Goal: Task Accomplishment & Management: Manage account settings

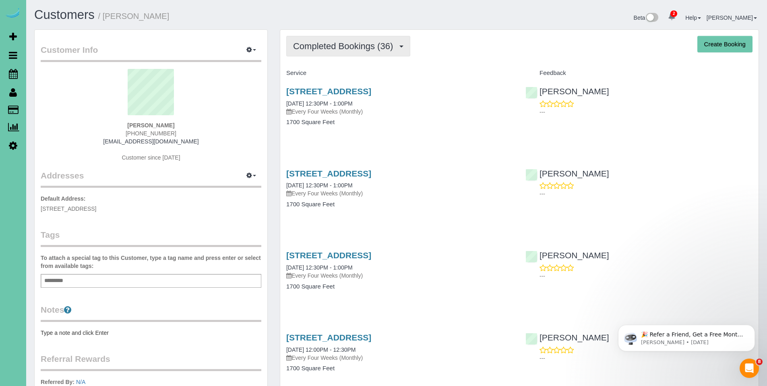
click at [340, 45] on span "Completed Bookings (36)" at bounding box center [345, 46] width 104 height 10
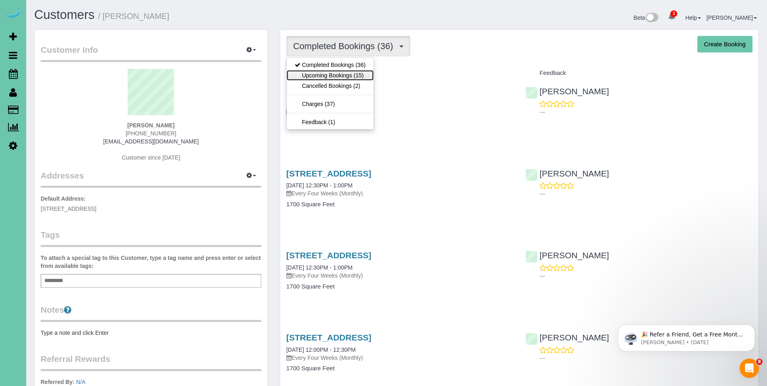
click at [340, 76] on link "Upcoming Bookings (15)" at bounding box center [330, 75] width 87 height 10
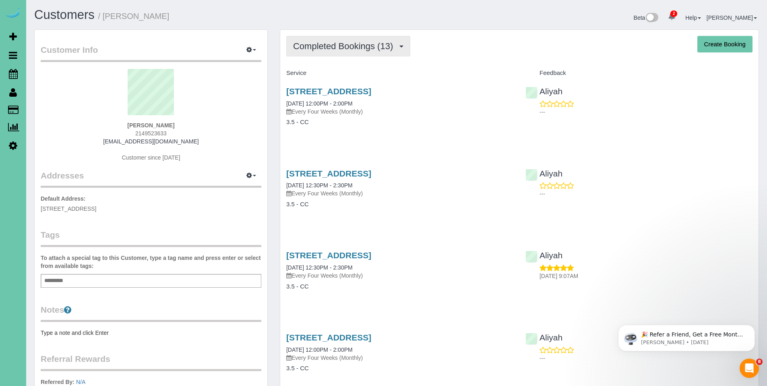
click at [351, 50] on span "Completed Bookings (13)" at bounding box center [345, 46] width 104 height 10
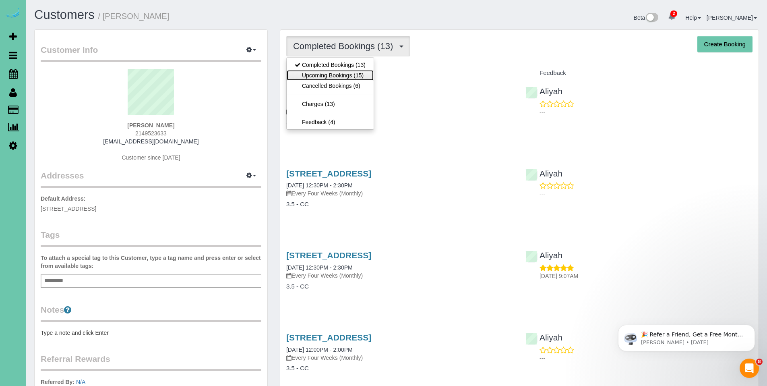
click at [341, 72] on link "Upcoming Bookings (15)" at bounding box center [330, 75] width 87 height 10
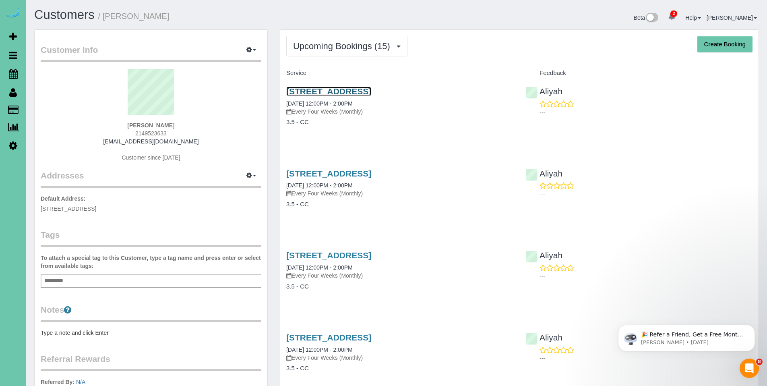
click at [346, 91] on link "[STREET_ADDRESS]" at bounding box center [328, 91] width 85 height 9
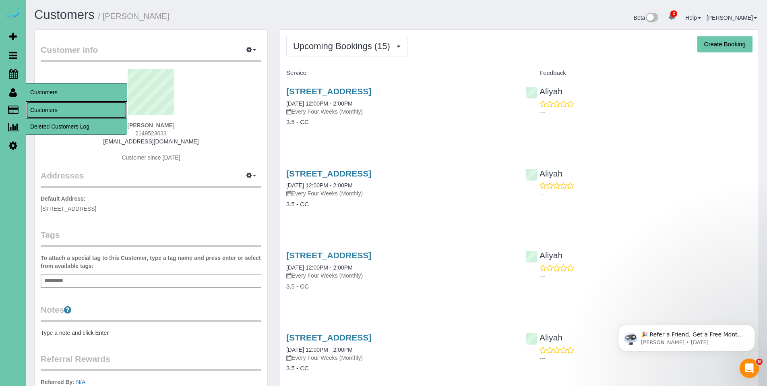
click at [49, 110] on link "Customers" at bounding box center [76, 110] width 101 height 16
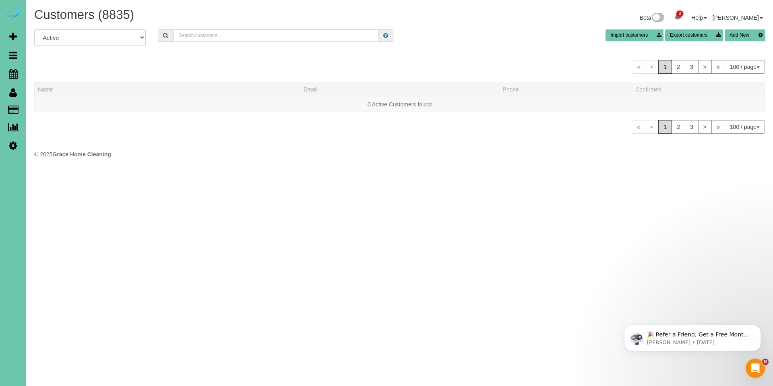
click at [292, 39] on input "text" at bounding box center [275, 35] width 205 height 12
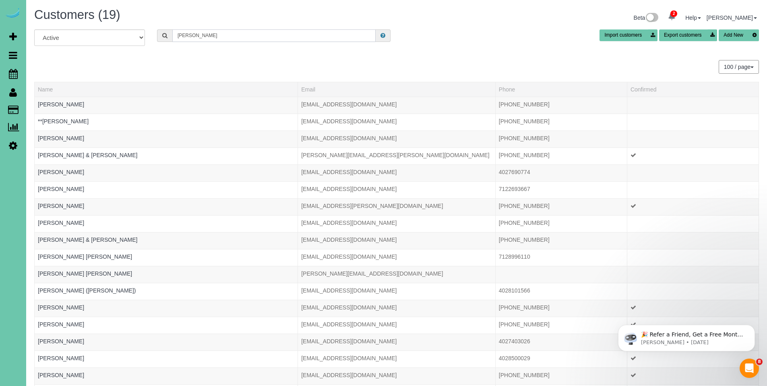
click at [263, 35] on input "[PERSON_NAME]" at bounding box center [273, 35] width 203 height 12
drag, startPoint x: 259, startPoint y: 34, endPoint x: 165, endPoint y: 31, distance: 94.2
click at [165, 31] on div "her" at bounding box center [273, 35] width 233 height 12
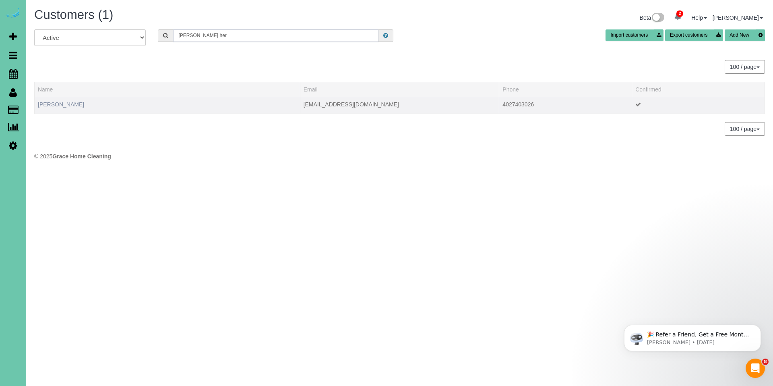
type input "[PERSON_NAME] her"
click at [61, 103] on link "[PERSON_NAME]" at bounding box center [61, 104] width 46 height 6
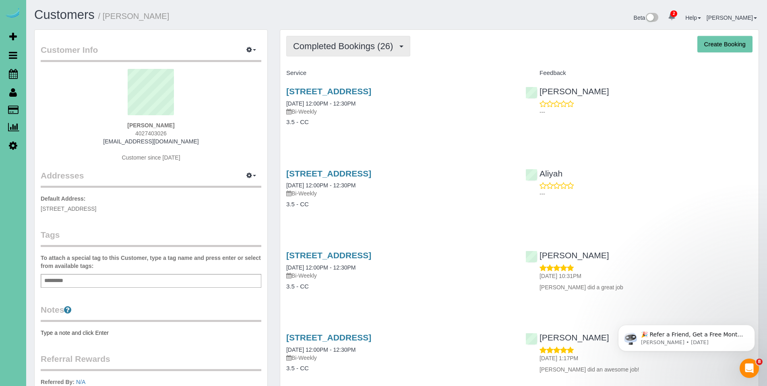
click at [340, 49] on span "Completed Bookings (26)" at bounding box center [345, 46] width 104 height 10
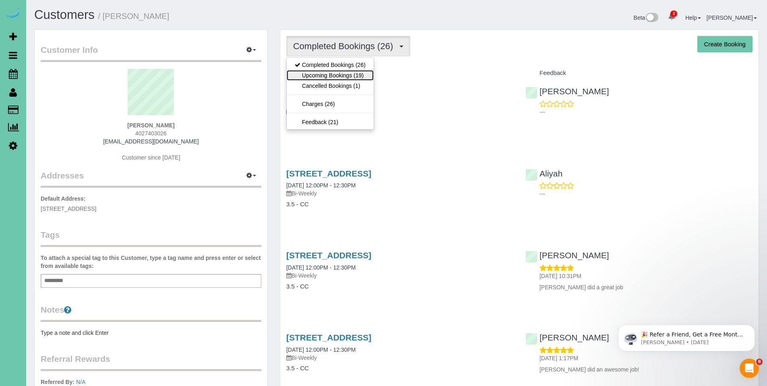
click at [339, 72] on link "Upcoming Bookings (19)" at bounding box center [330, 75] width 87 height 10
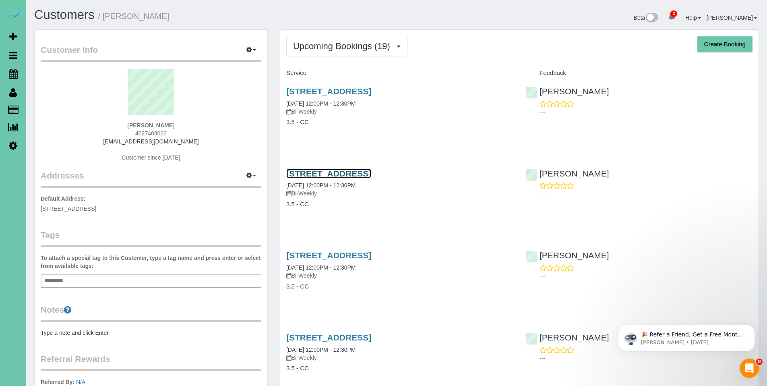
click at [359, 172] on link "[STREET_ADDRESS]" at bounding box center [328, 173] width 85 height 9
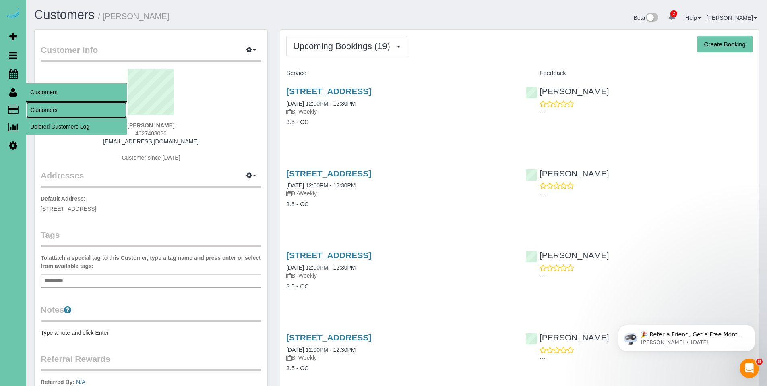
click at [52, 107] on link "Customers" at bounding box center [76, 110] width 101 height 16
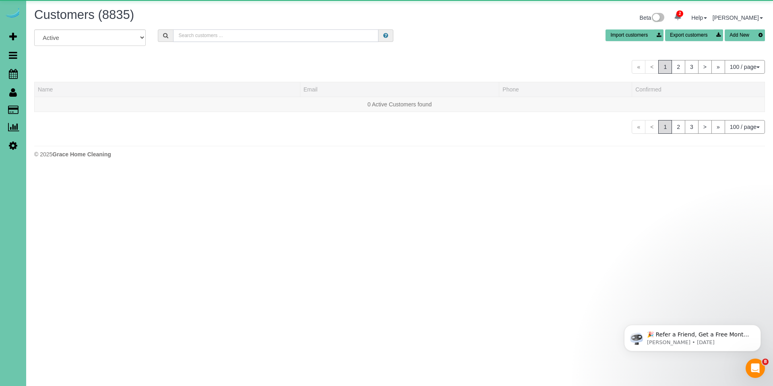
click at [252, 40] on input "text" at bounding box center [275, 35] width 205 height 12
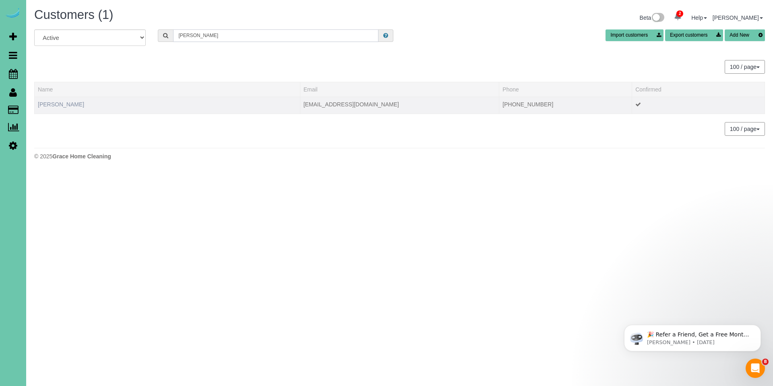
type input "[PERSON_NAME]"
click at [65, 105] on link "[PERSON_NAME]" at bounding box center [61, 104] width 46 height 6
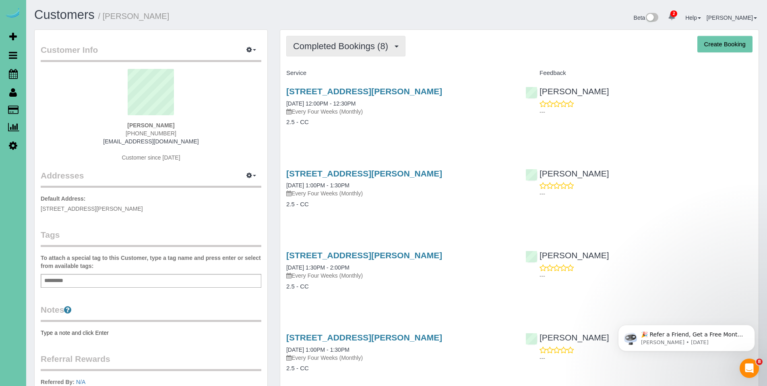
click at [335, 42] on span "Completed Bookings (8)" at bounding box center [342, 46] width 99 height 10
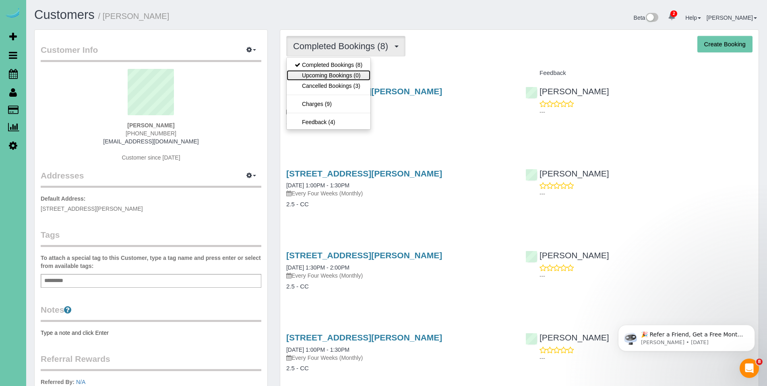
click at [329, 74] on link "Upcoming Bookings (0)" at bounding box center [329, 75] width 84 height 10
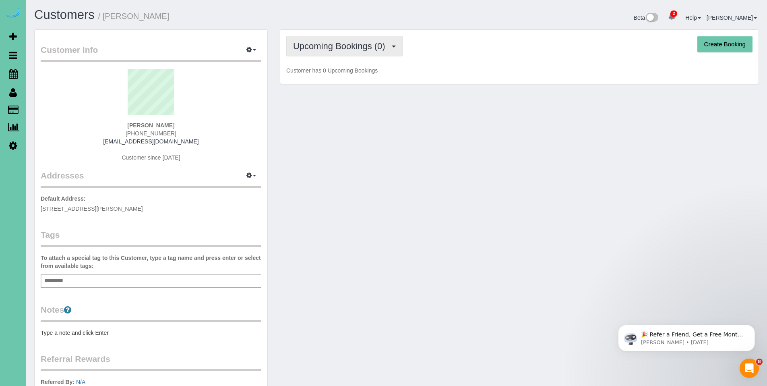
click at [336, 46] on span "Upcoming Bookings (0)" at bounding box center [341, 46] width 96 height 10
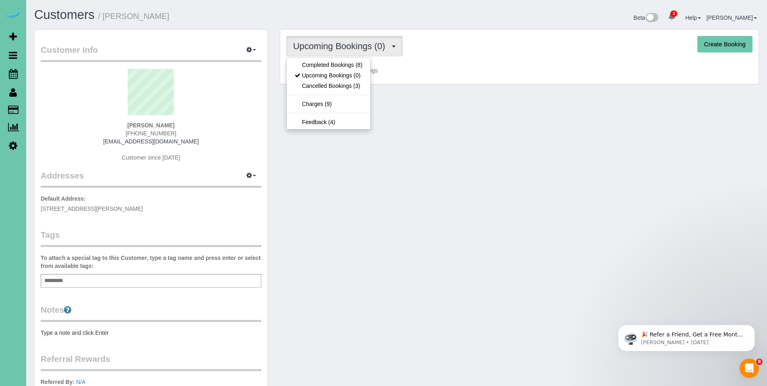
click at [462, 158] on div "Customer Info Edit Contact Info Send Message Email Preferences Special Sales Ta…" at bounding box center [396, 259] width 737 height 460
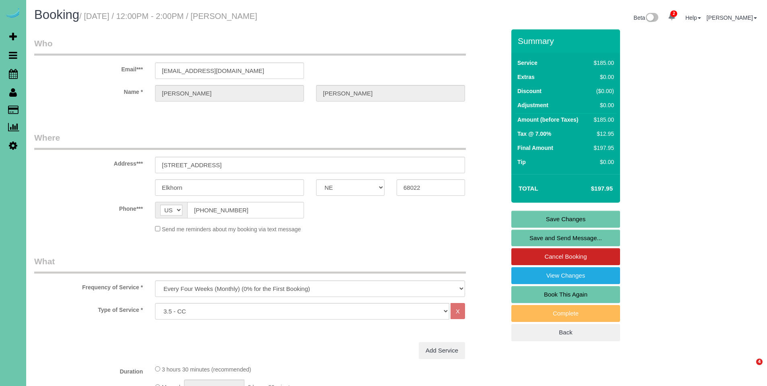
select select "NE"
select select "spot1"
select select "number:38"
select select "number:42"
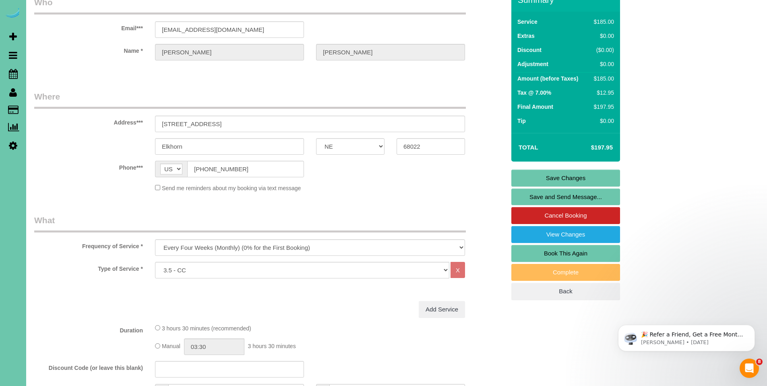
scroll to position [45, 0]
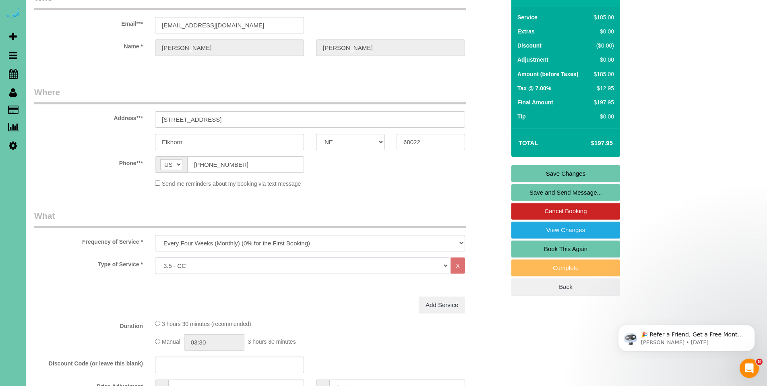
click at [334, 268] on select "Hourly 2.5 Hour Custom Clean 3.5 Hour Custom Clean commercial 1000 Square Feet …" at bounding box center [302, 265] width 294 height 17
select select "160"
click at [155, 257] on select "Hourly 2.5 Hour Custom Clean 3.5 Hour Custom Clean commercial 1000 Square Feet …" at bounding box center [302, 265] width 294 height 17
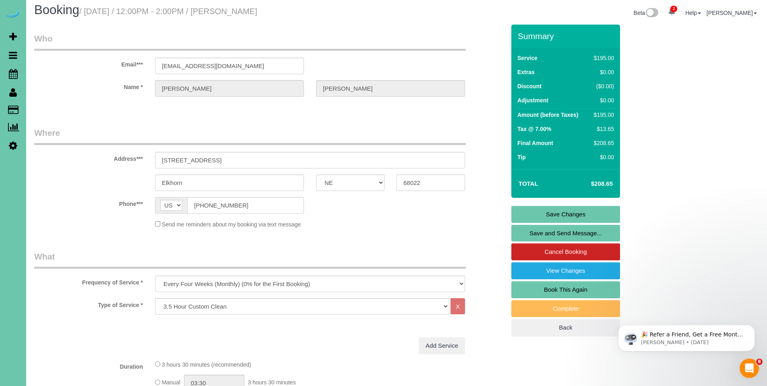
scroll to position [0, 0]
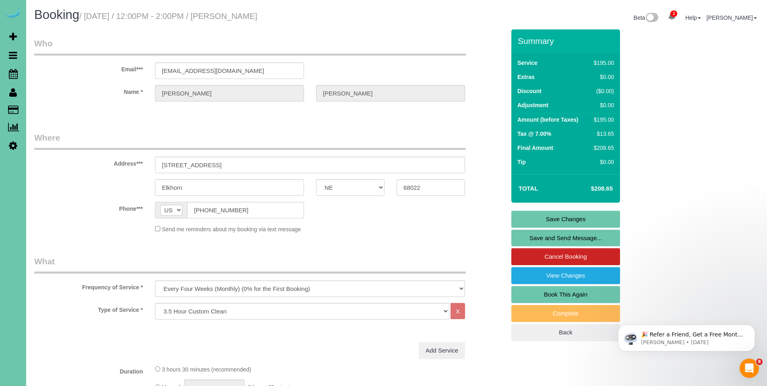
click at [574, 221] on link "Save Changes" at bounding box center [565, 218] width 109 height 17
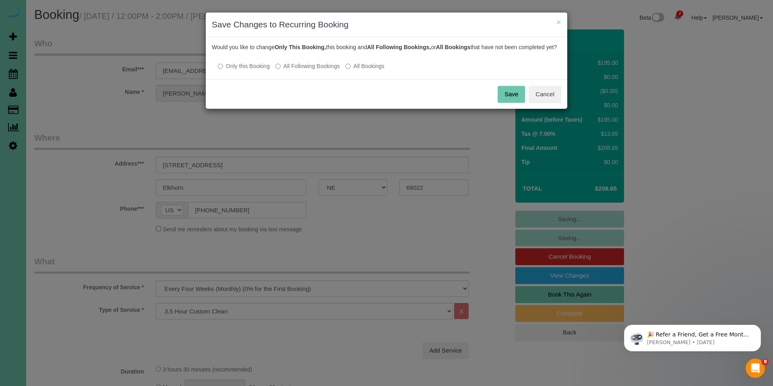
click at [319, 70] on label "All Following Bookings" at bounding box center [307, 66] width 64 height 8
click at [506, 103] on button "Save" at bounding box center [510, 94] width 27 height 17
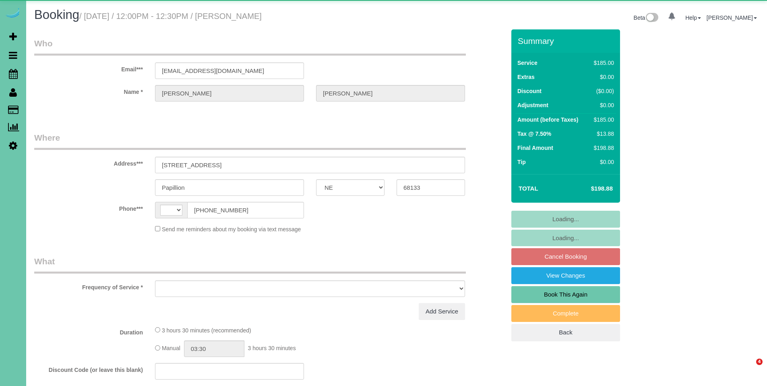
select select "NE"
select select "string:US"
select select "object:635"
select select "string:fspay-fb5f647d-ffaf-497c-9efd-5dcc8ade8629"
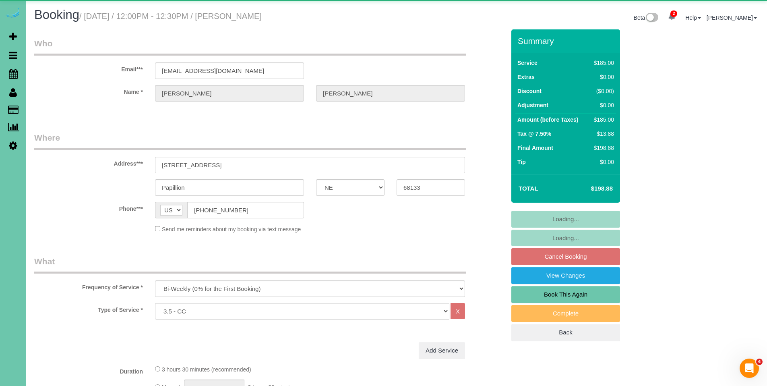
select select "object:908"
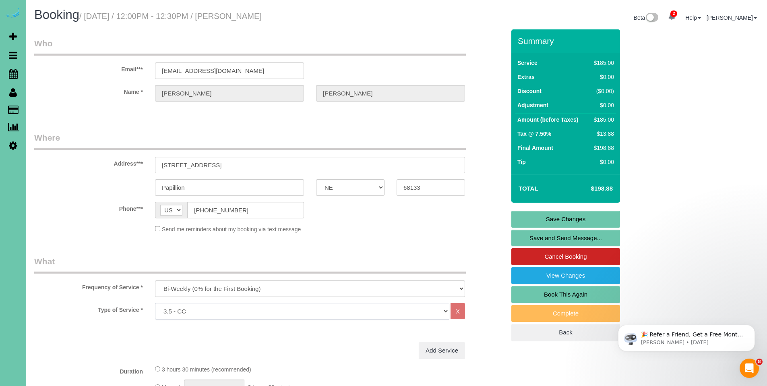
click at [279, 310] on select "Hourly 2.5 Hour Custom Clean 3.5 Hour Custom Clean commercial 1000 Square Feet …" at bounding box center [302, 311] width 294 height 17
select select "160"
click at [155, 303] on select "Hourly 2.5 Hour Custom Clean 3.5 Hour Custom Clean commercial 1000 Square Feet …" at bounding box center [302, 311] width 294 height 17
click at [569, 221] on link "Save Changes" at bounding box center [565, 218] width 109 height 17
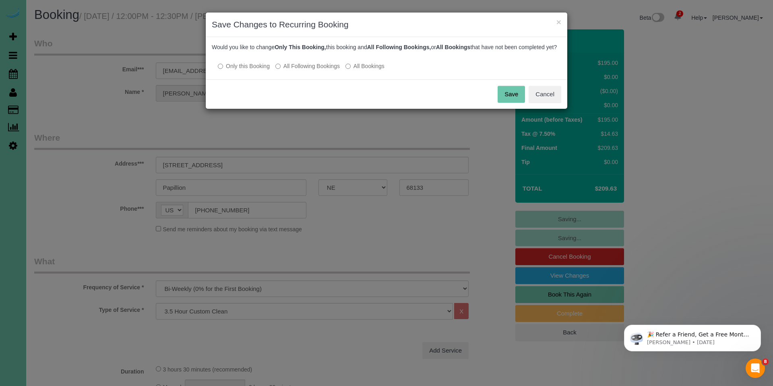
click at [313, 70] on label "All Following Bookings" at bounding box center [307, 66] width 64 height 8
click at [512, 101] on button "Save" at bounding box center [510, 94] width 27 height 17
